Goal: Information Seeking & Learning: Check status

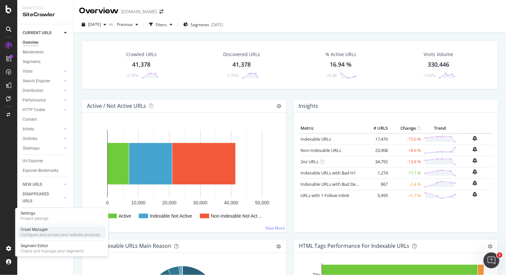
click at [38, 229] on div "Crawl Manager" at bounding box center [60, 229] width 79 height 5
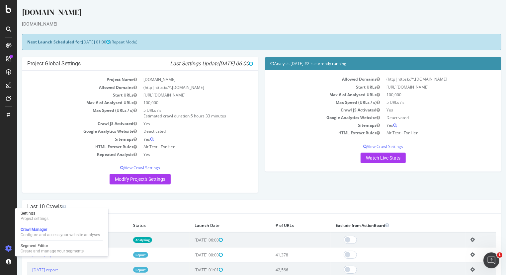
drag, startPoint x: 260, startPoint y: 178, endPoint x: 438, endPoint y: 183, distance: 177.8
click at [437, 182] on div "Project Global Settings Last Settings Update [DATE] 06:00 Project Name [DOMAIN_…" at bounding box center [261, 128] width 486 height 143
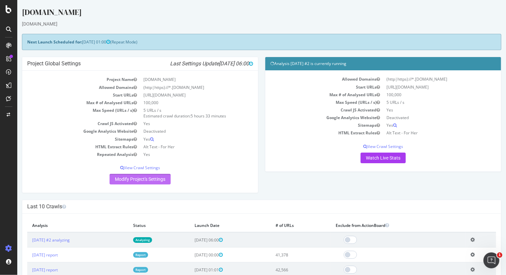
click at [124, 178] on link "Modify Project's Settings" at bounding box center [139, 179] width 61 height 11
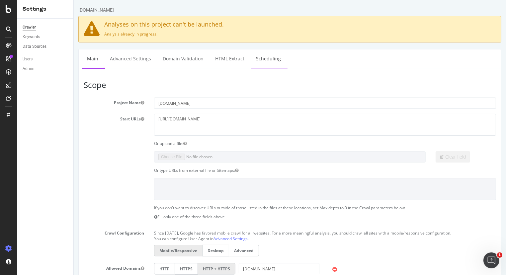
click at [255, 62] on link "Scheduling" at bounding box center [268, 58] width 35 height 18
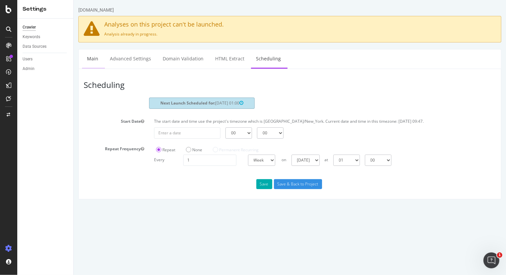
click at [93, 54] on link "Main" at bounding box center [92, 58] width 21 height 18
click at [230, 57] on link "HTML Extract" at bounding box center [229, 58] width 39 height 18
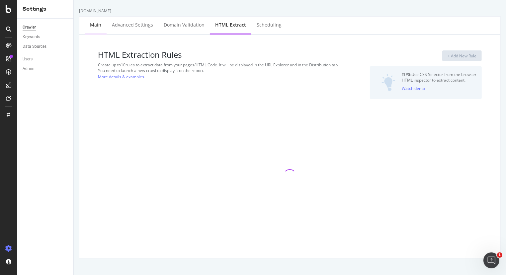
click at [95, 28] on div "Main" at bounding box center [95, 25] width 11 height 7
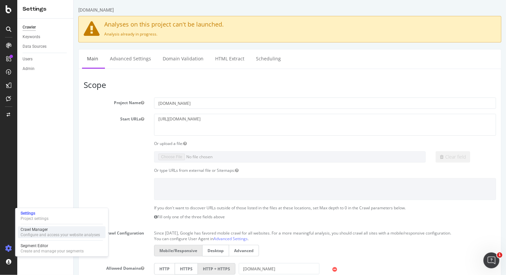
click at [39, 232] on div "Crawl Manager" at bounding box center [60, 229] width 79 height 5
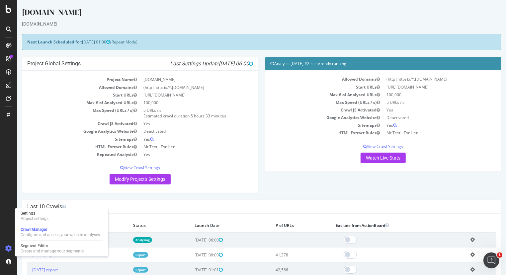
scroll to position [124, 0]
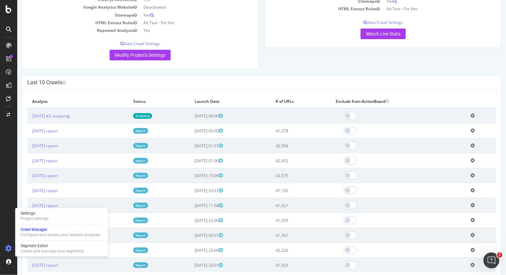
click at [486, 91] on div "× Close Delete Analysis ? Are you sure you want to delete the analysis "[DATE] …" at bounding box center [261, 187] width 479 height 195
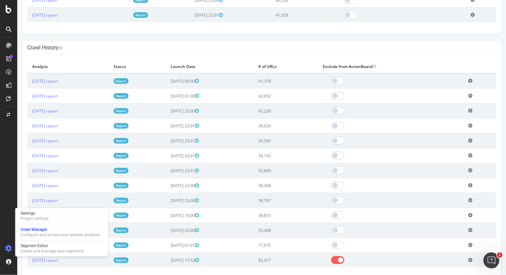
scroll to position [382, 0]
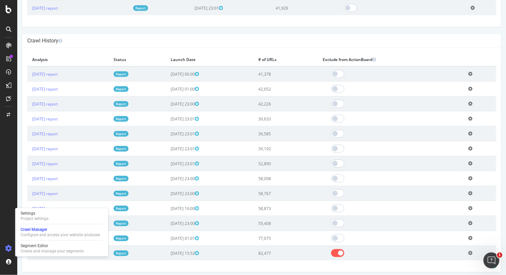
click at [468, 71] on icon at bounding box center [470, 73] width 4 height 5
click at [492, 34] on div "Crawl History" at bounding box center [261, 41] width 479 height 14
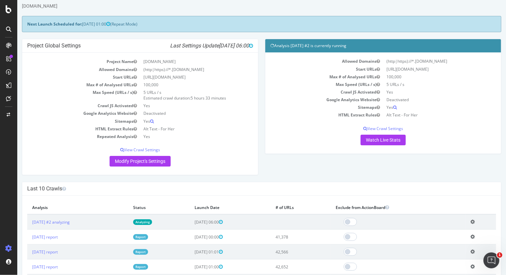
scroll to position [0, 0]
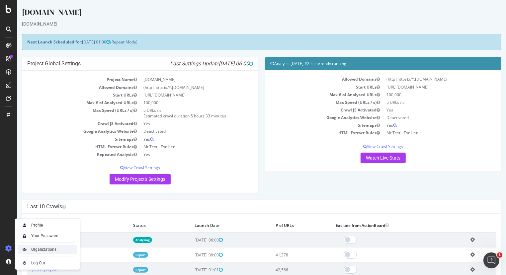
click at [46, 252] on div "Organizations" at bounding box center [43, 249] width 25 height 5
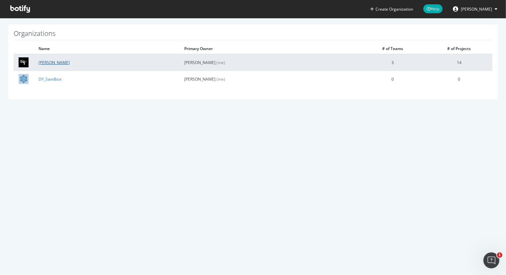
click at [47, 62] on link "[PERSON_NAME]" at bounding box center [54, 63] width 31 height 6
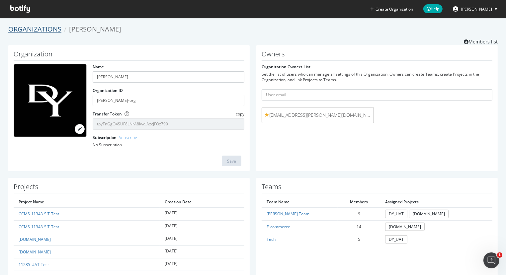
click at [30, 32] on link "Organizations" at bounding box center [34, 29] width 53 height 9
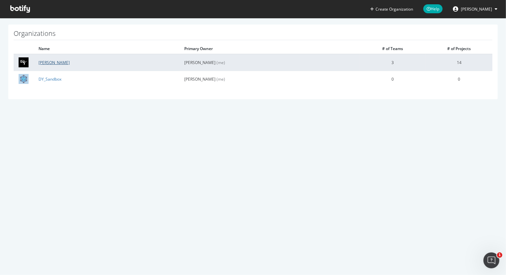
click at [49, 64] on link "[PERSON_NAME]" at bounding box center [54, 63] width 31 height 6
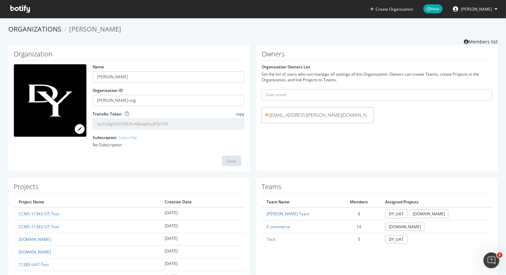
click at [471, 5] on button "[PERSON_NAME]" at bounding box center [475, 9] width 55 height 11
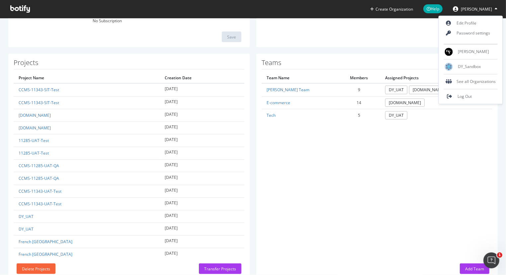
scroll to position [41, 0]
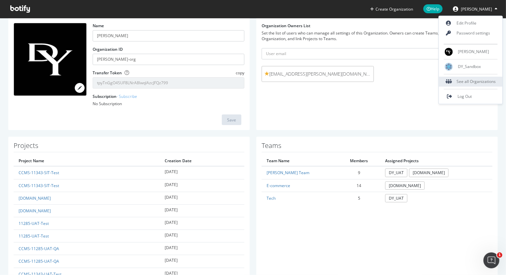
click at [463, 84] on div "See all Organizations" at bounding box center [471, 82] width 64 height 10
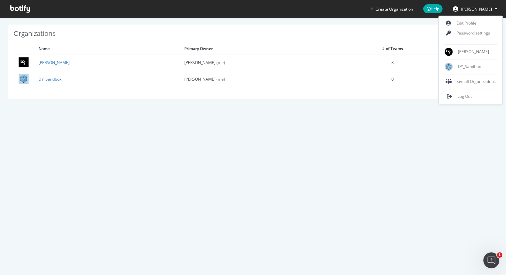
click at [480, 9] on span "[PERSON_NAME]" at bounding box center [476, 9] width 31 height 6
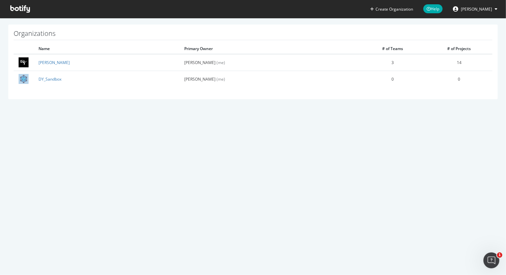
click at [480, 9] on span "[PERSON_NAME]" at bounding box center [476, 9] width 31 height 6
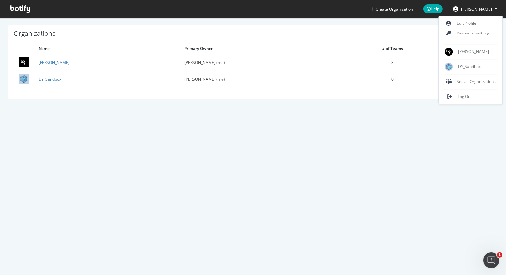
click at [292, 178] on div "Create Organization Help [PERSON_NAME] Organizations Name Primary Owner # of Te…" at bounding box center [253, 137] width 506 height 275
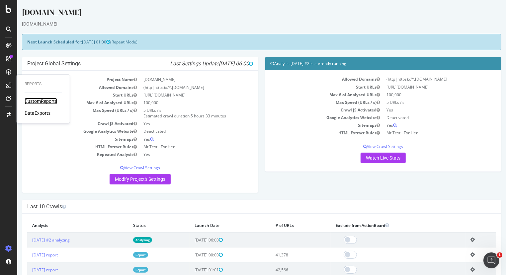
click at [35, 103] on div "CustomReports" at bounding box center [41, 101] width 33 height 7
